Goal: Task Accomplishment & Management: Manage account settings

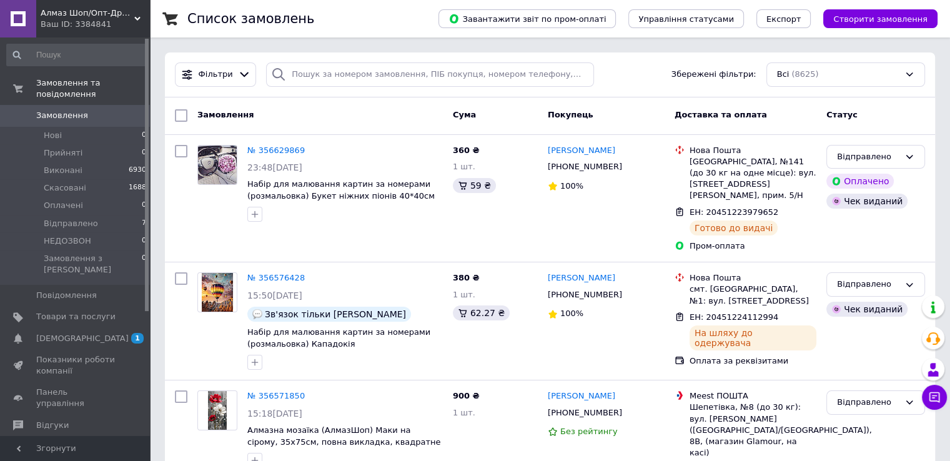
click at [82, 105] on link "Замовлення 0" at bounding box center [77, 115] width 154 height 21
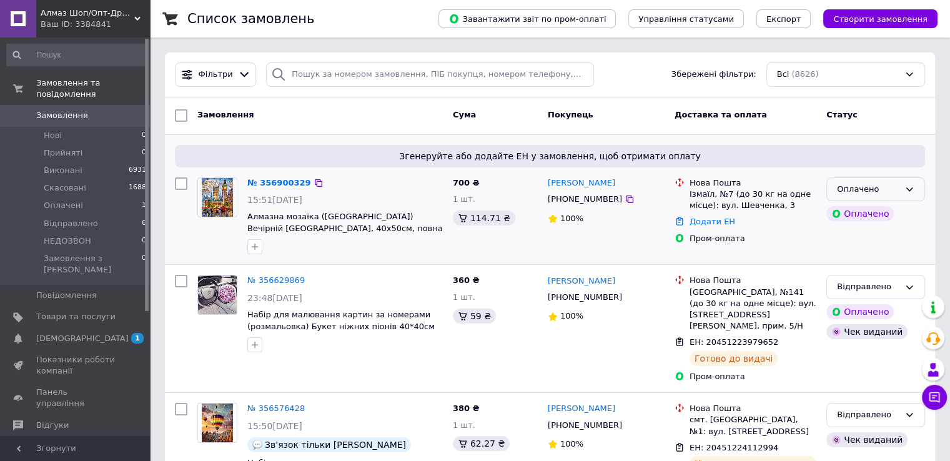
click at [887, 189] on div "Оплачено" at bounding box center [868, 189] width 62 height 13
click at [878, 215] on li "Прийнято" at bounding box center [875, 215] width 97 height 23
click at [278, 183] on link "№ 356900329" at bounding box center [275, 182] width 57 height 9
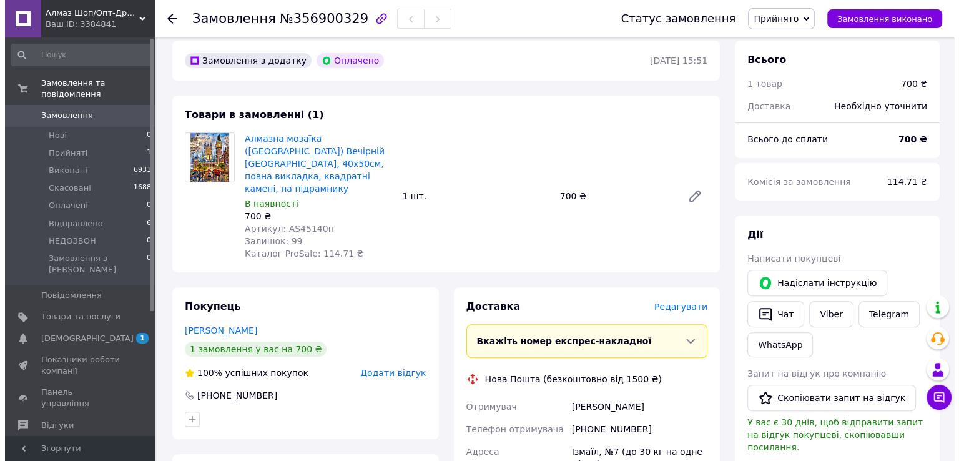
scroll to position [437, 0]
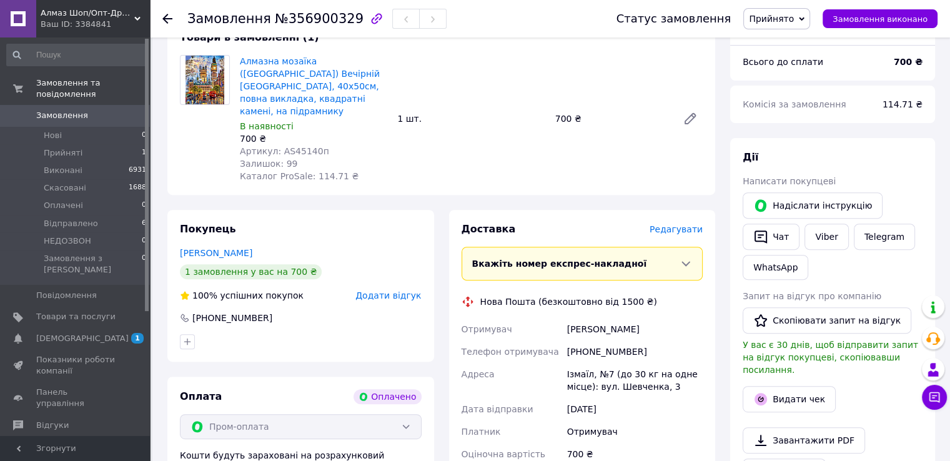
click at [694, 224] on span "Редагувати" at bounding box center [675, 229] width 53 height 10
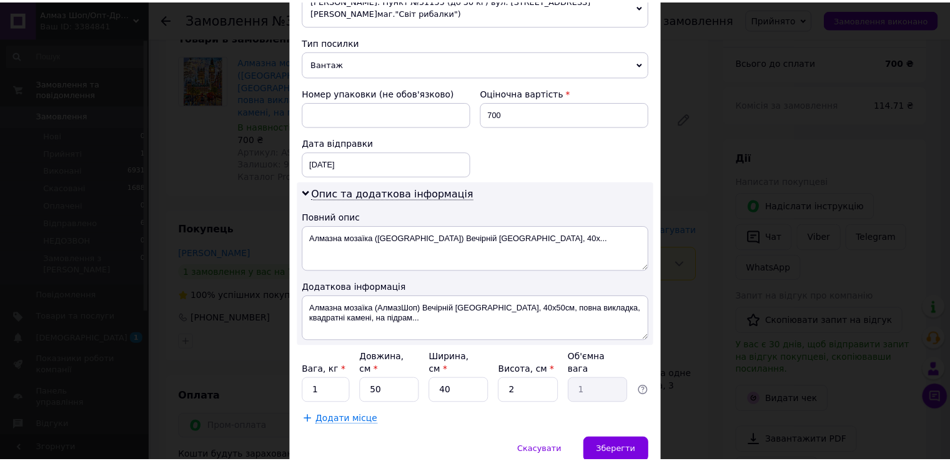
scroll to position [517, 0]
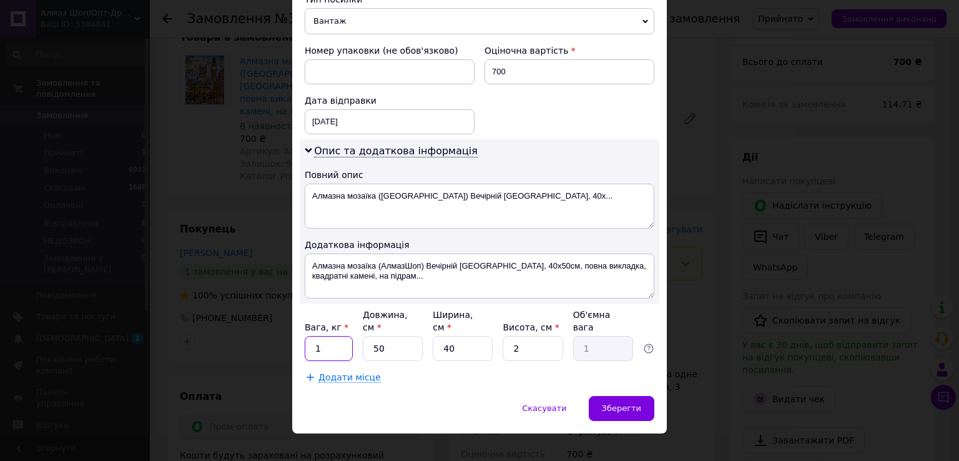
click at [336, 336] on input "1" at bounding box center [329, 348] width 48 height 25
type input "2"
click at [628, 403] on span "Зберегти" at bounding box center [621, 407] width 39 height 9
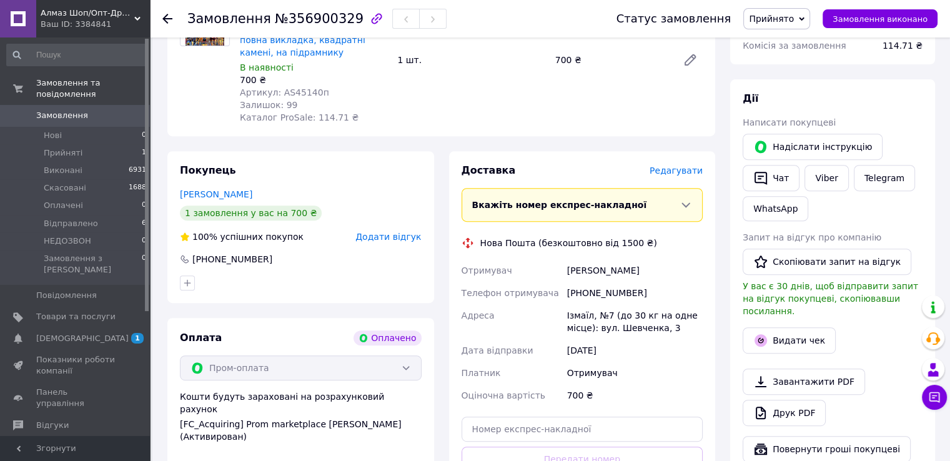
scroll to position [624, 0]
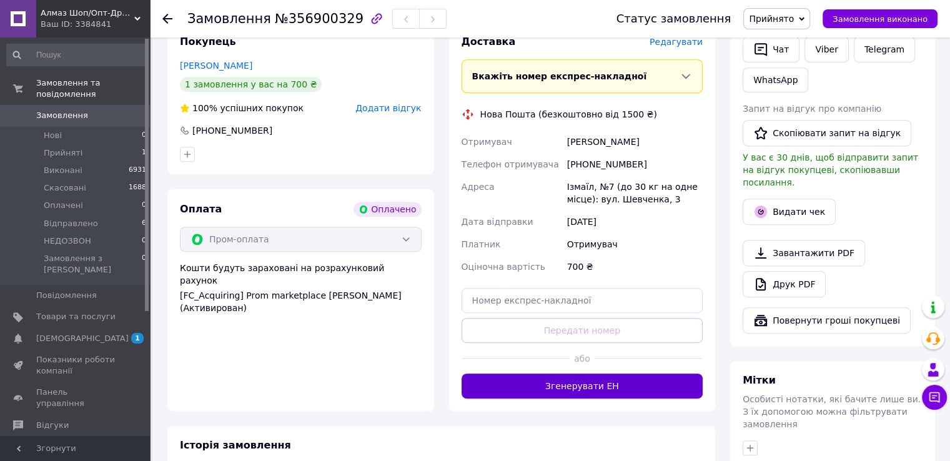
click at [627, 373] on button "Згенерувати ЕН" at bounding box center [582, 385] width 242 height 25
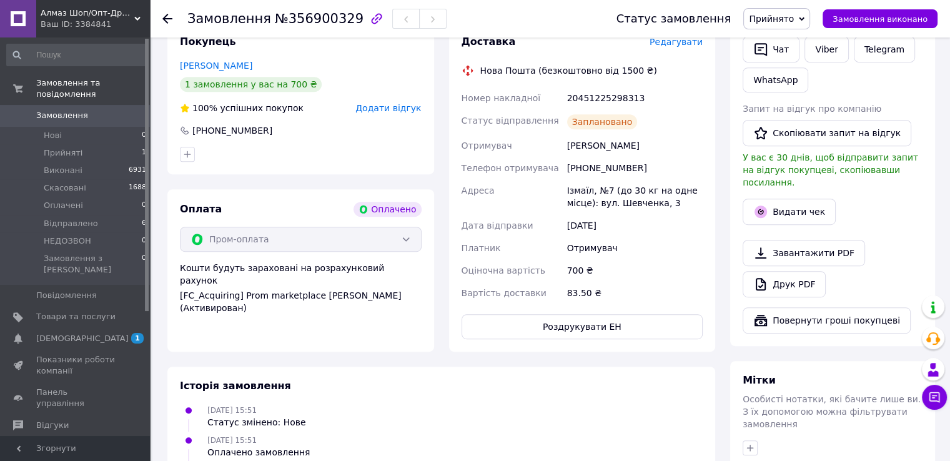
scroll to position [375, 0]
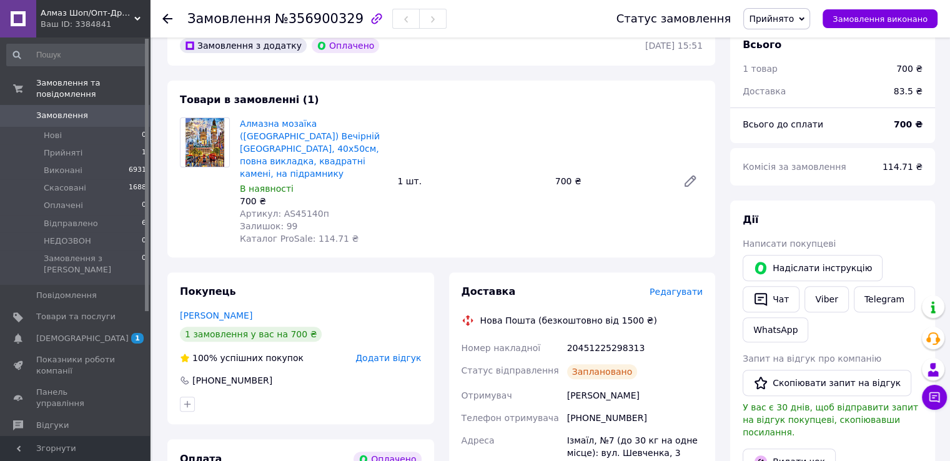
click at [603, 337] on div "20451225298313" at bounding box center [634, 348] width 140 height 22
click at [827, 298] on link "Viber" at bounding box center [826, 299] width 44 height 26
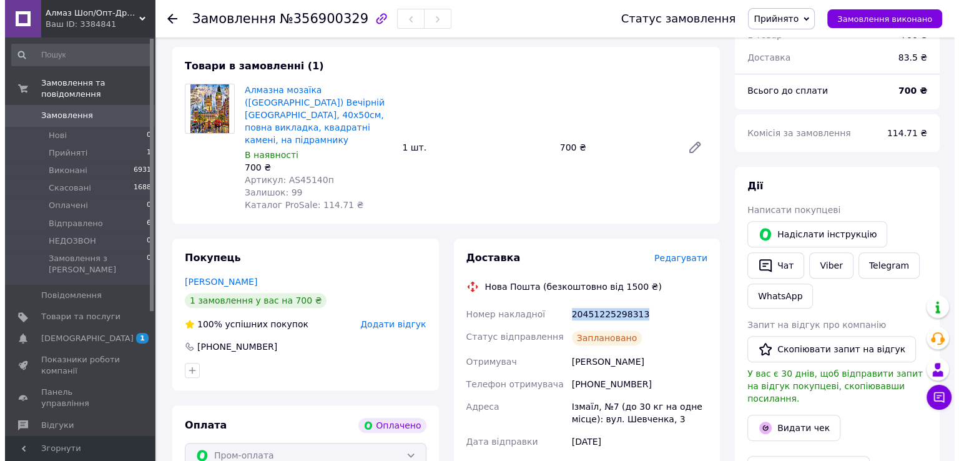
scroll to position [437, 0]
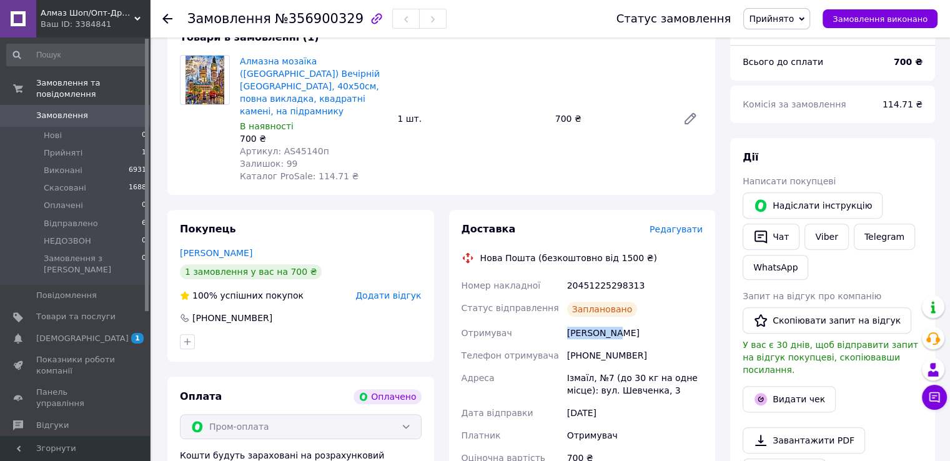
drag, startPoint x: 614, startPoint y: 321, endPoint x: 566, endPoint y: 327, distance: 47.8
click at [566, 327] on div "[PERSON_NAME]" at bounding box center [634, 333] width 140 height 22
copy div "[PERSON_NAME]"
click at [587, 344] on div "[PHONE_NUMBER]" at bounding box center [634, 355] width 140 height 22
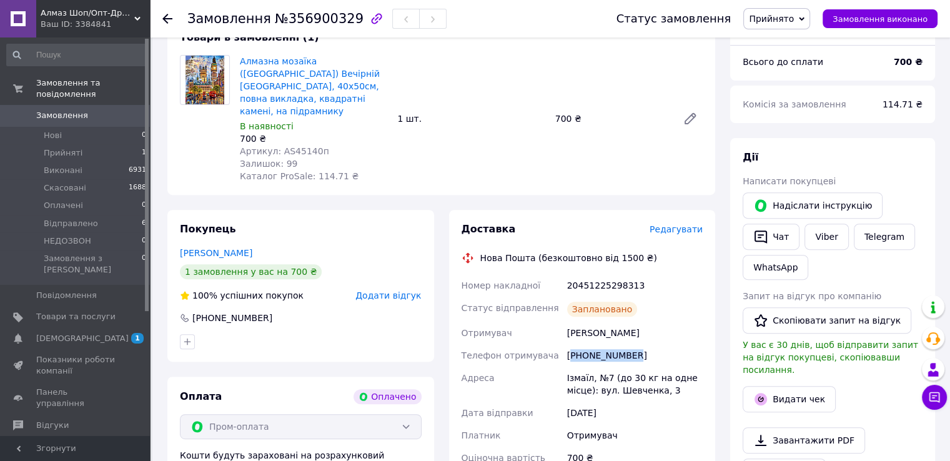
copy div "380950820923"
drag, startPoint x: 565, startPoint y: 365, endPoint x: 681, endPoint y: 380, distance: 116.5
click at [681, 380] on div "Ізмаїл, №7 (до 30 кг на одне місце): вул. Шевченка, 3" at bounding box center [634, 383] width 140 height 35
copy div "Ізмаїл, №7 (до 30 кг на одне місце): вул. Шевченка, 3"
click at [606, 275] on div "20451225298313" at bounding box center [634, 285] width 140 height 22
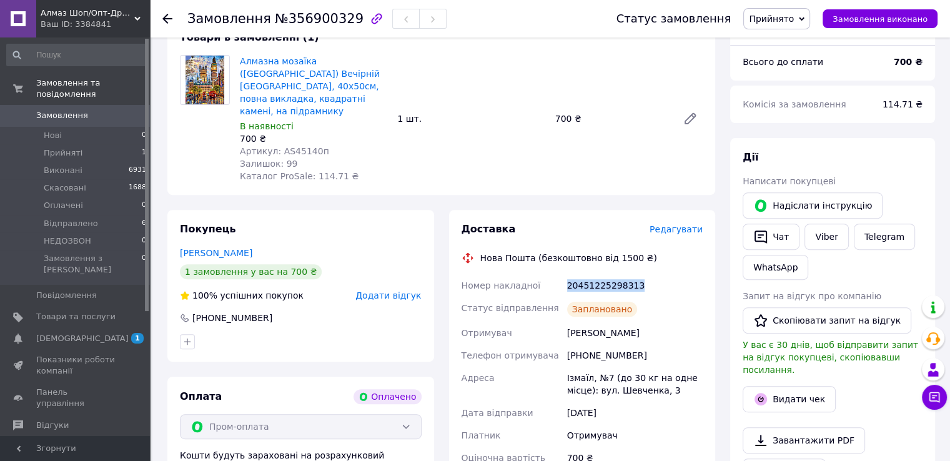
click at [606, 275] on div "20451225298313" at bounding box center [634, 285] width 140 height 22
copy div "20451225298313"
click at [785, 386] on button "Видати чек" at bounding box center [788, 399] width 93 height 26
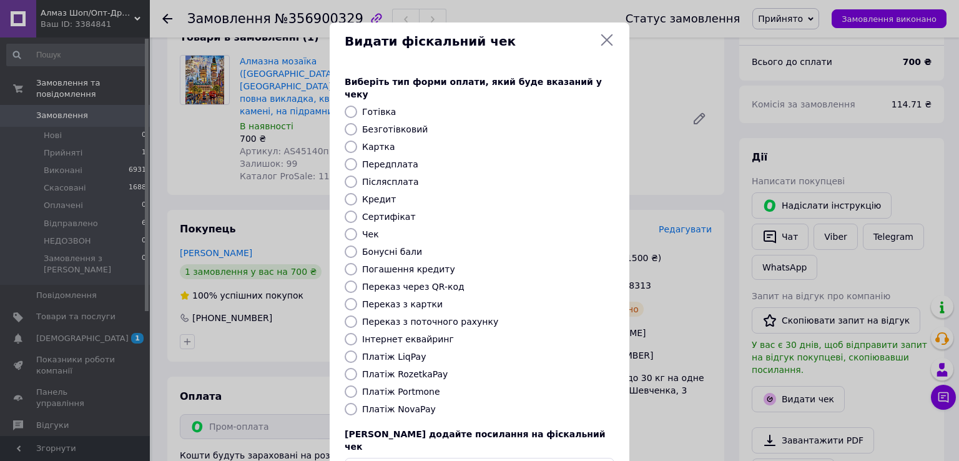
click at [386, 124] on label "Безготівковий" at bounding box center [395, 129] width 66 height 10
click at [357, 123] on input "Безготівковий" at bounding box center [351, 129] width 12 height 12
radio input "true"
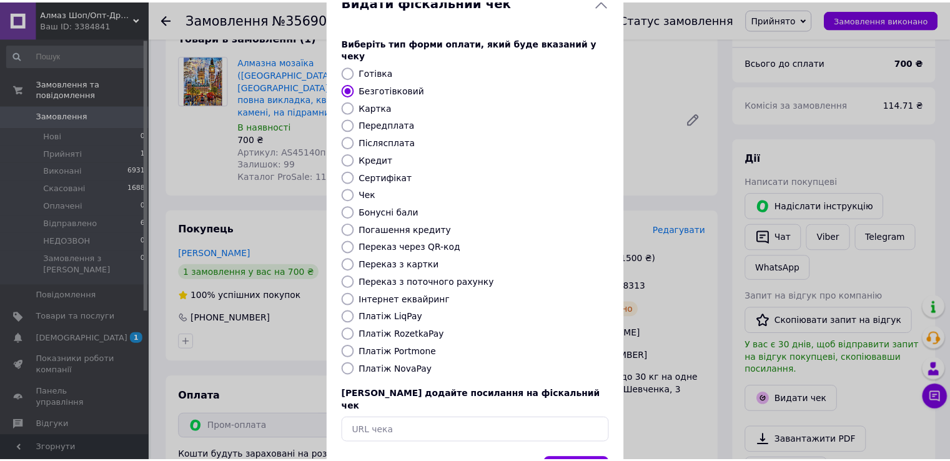
scroll to position [75, 0]
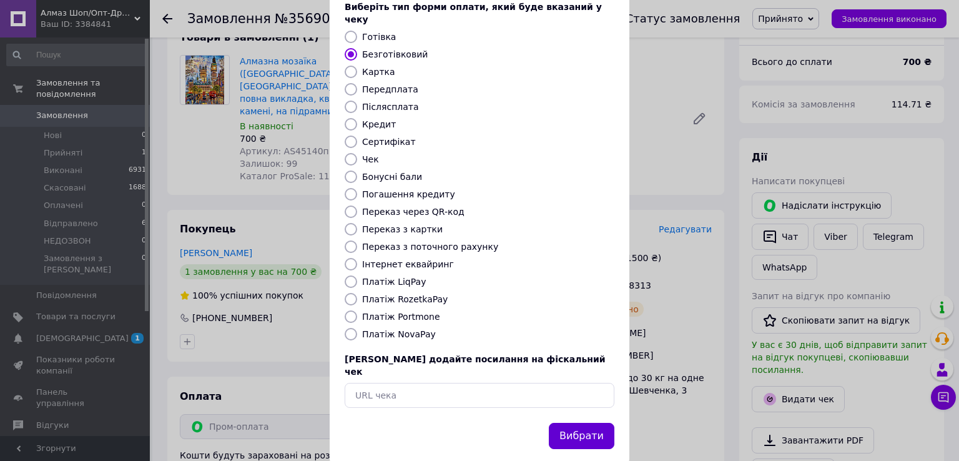
click at [586, 423] on button "Вибрати" at bounding box center [582, 436] width 66 height 27
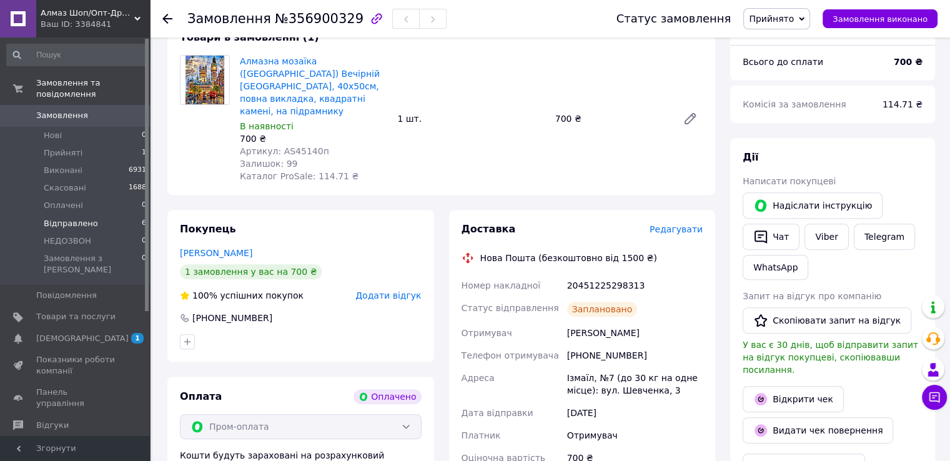
click at [115, 215] on li "Відправлено 6" at bounding box center [77, 223] width 154 height 17
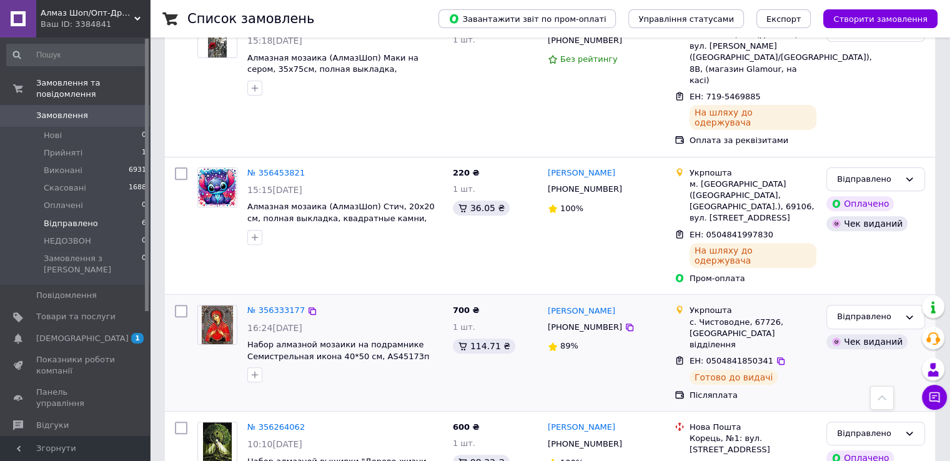
scroll to position [420, 0]
